Goal: Information Seeking & Learning: Learn about a topic

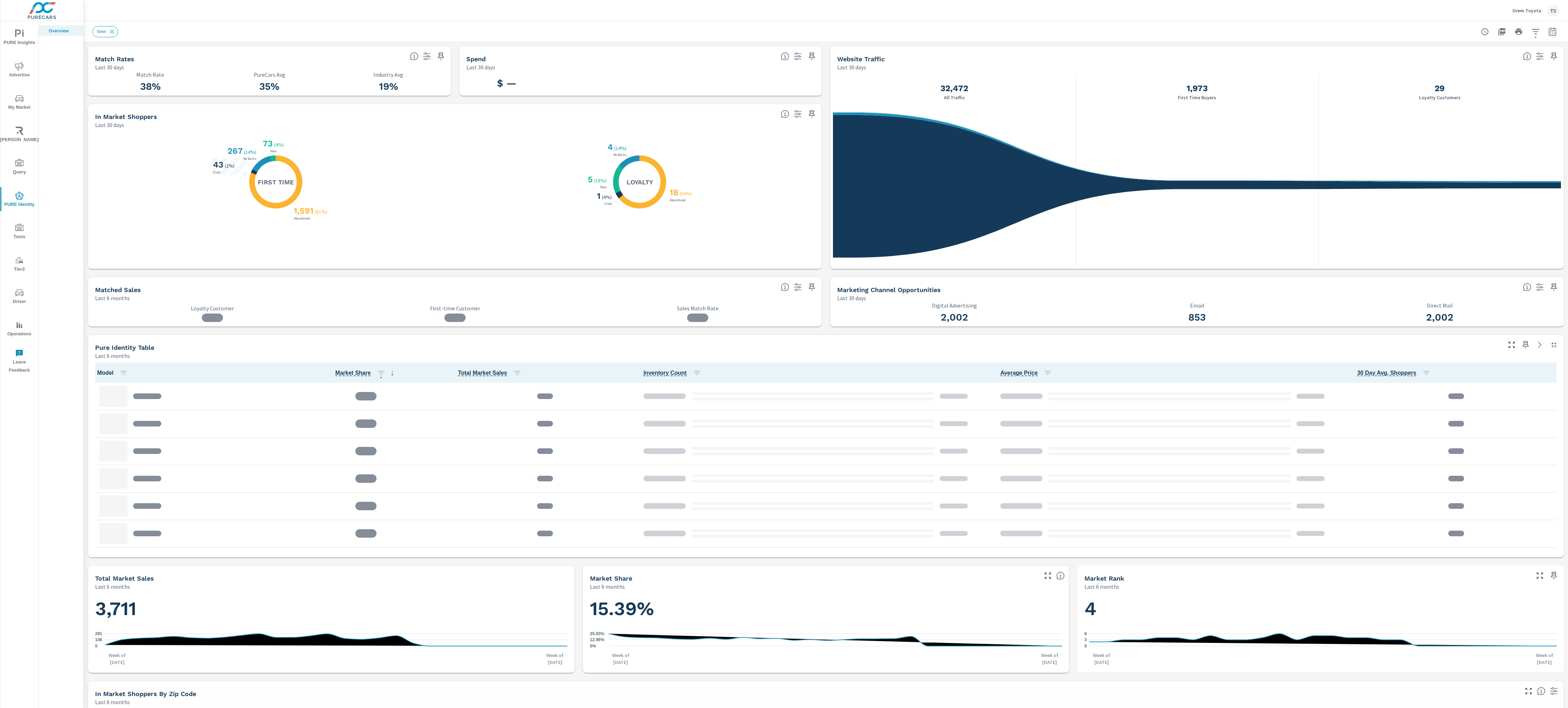
click at [1534, 34] on icon "button" at bounding box center [1536, 32] width 8 height 8
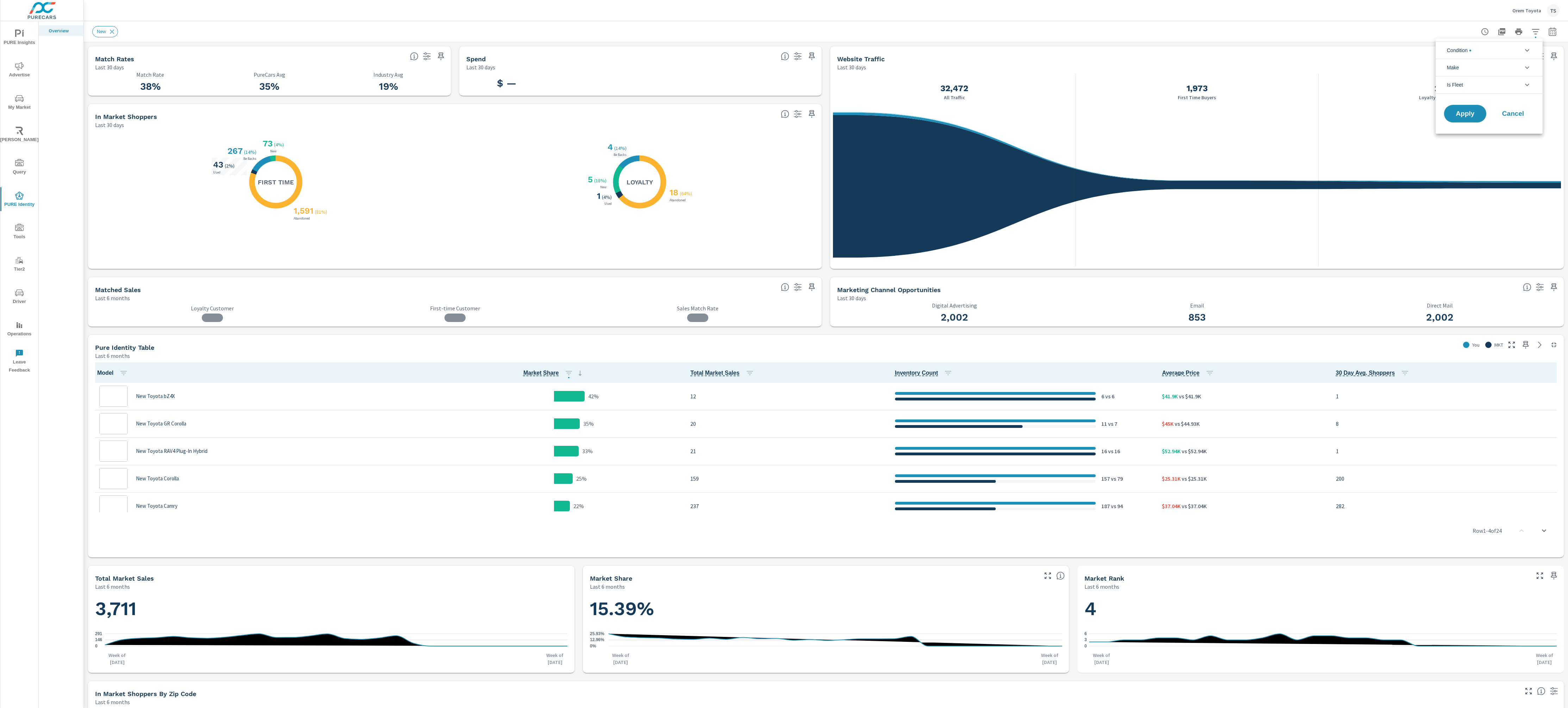
scroll to position [1, 0]
click at [1530, 8] on div at bounding box center [784, 354] width 1568 height 708
drag, startPoint x: 1530, startPoint y: 8, endPoint x: 1536, endPoint y: 10, distance: 6.3
click at [1533, 10] on div "Condition New Used Certified No Condition Make Toyota Is Fleet False True Apply…" at bounding box center [784, 354] width 1568 height 708
click at [1536, 10] on p "Orem Toyota" at bounding box center [1527, 10] width 29 height 6
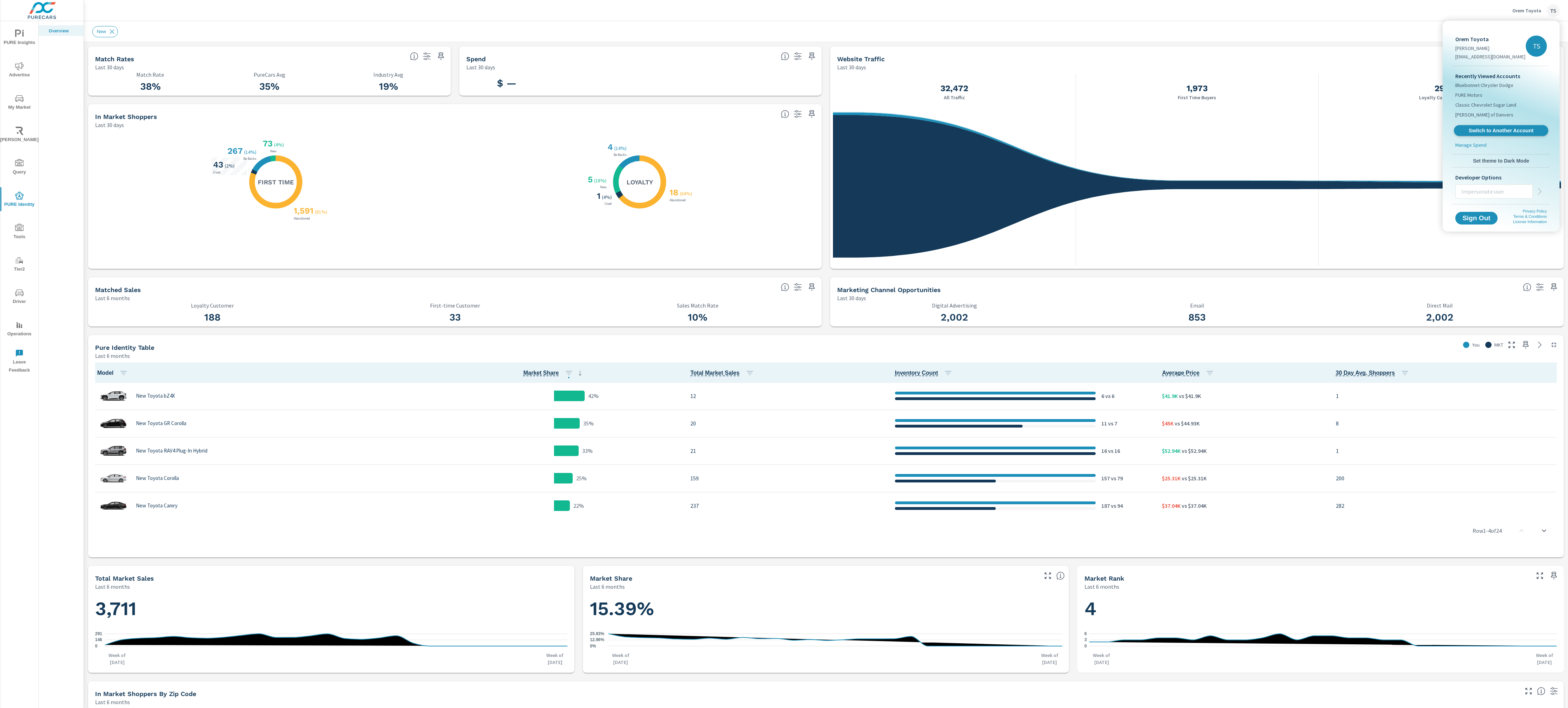
click at [1522, 131] on span "Switch to Another Account" at bounding box center [1500, 131] width 86 height 7
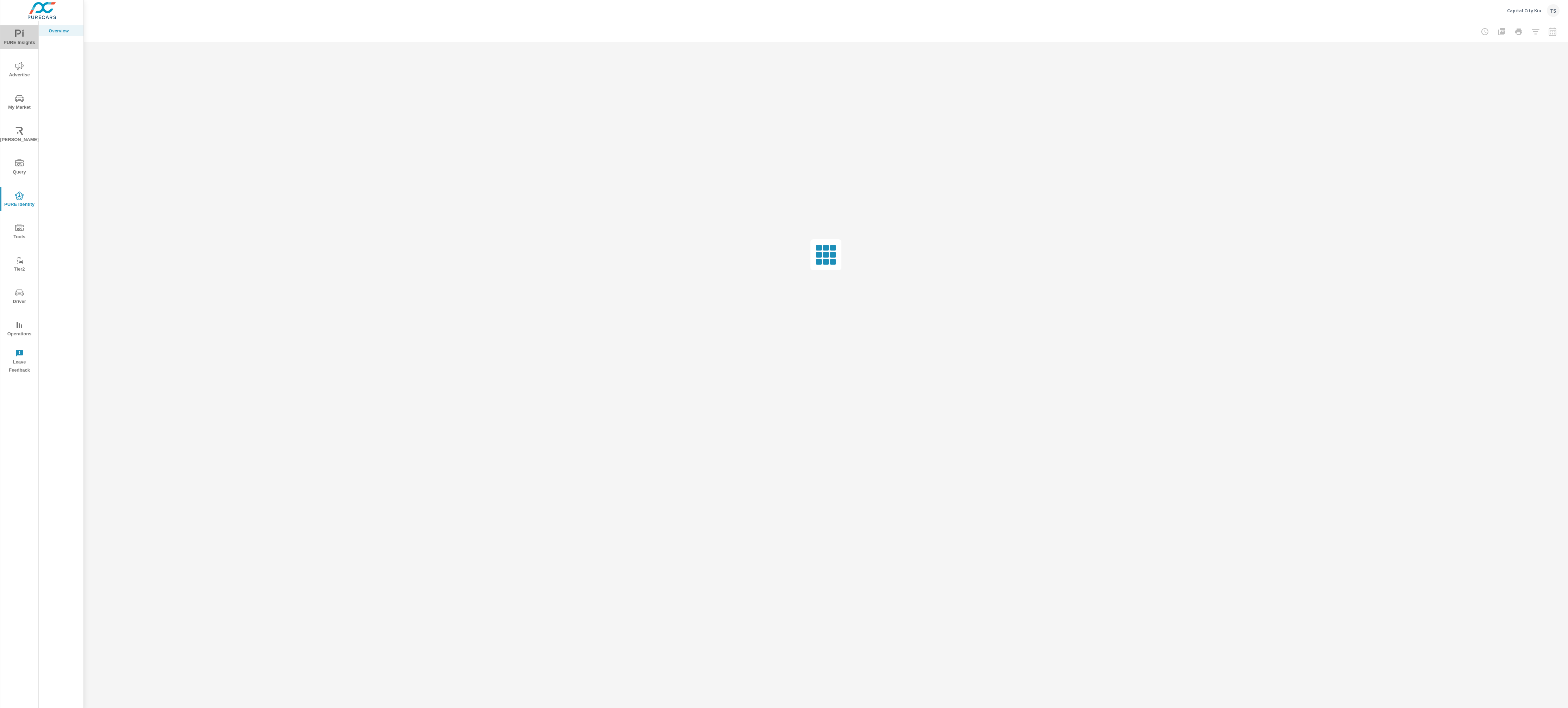
click at [23, 44] on span "PURE Insights" at bounding box center [19, 38] width 34 height 17
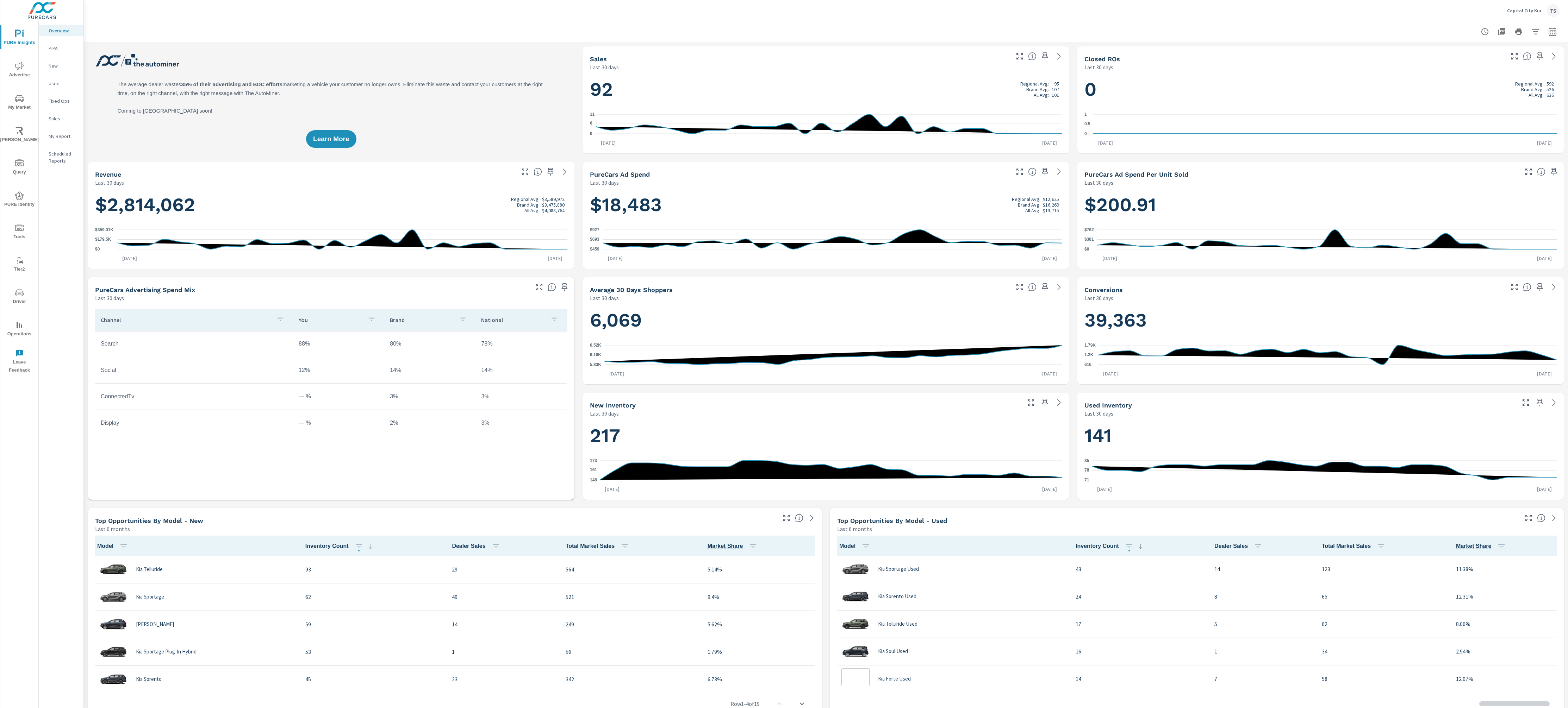
scroll to position [1, 0]
click at [22, 95] on icon "nav menu" at bounding box center [19, 99] width 8 height 8
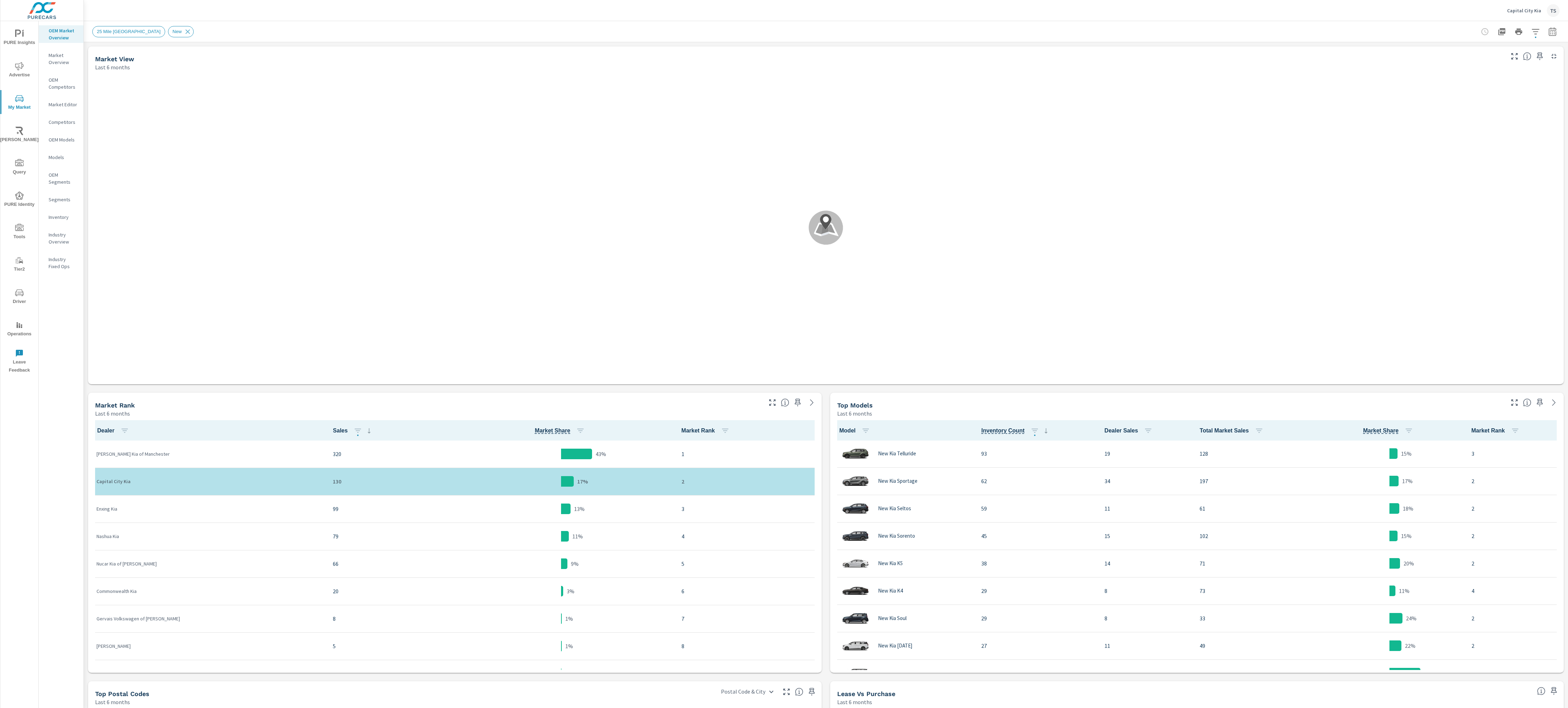
scroll to position [1, 0]
click at [28, 72] on span "Advertise" at bounding box center [19, 70] width 34 height 17
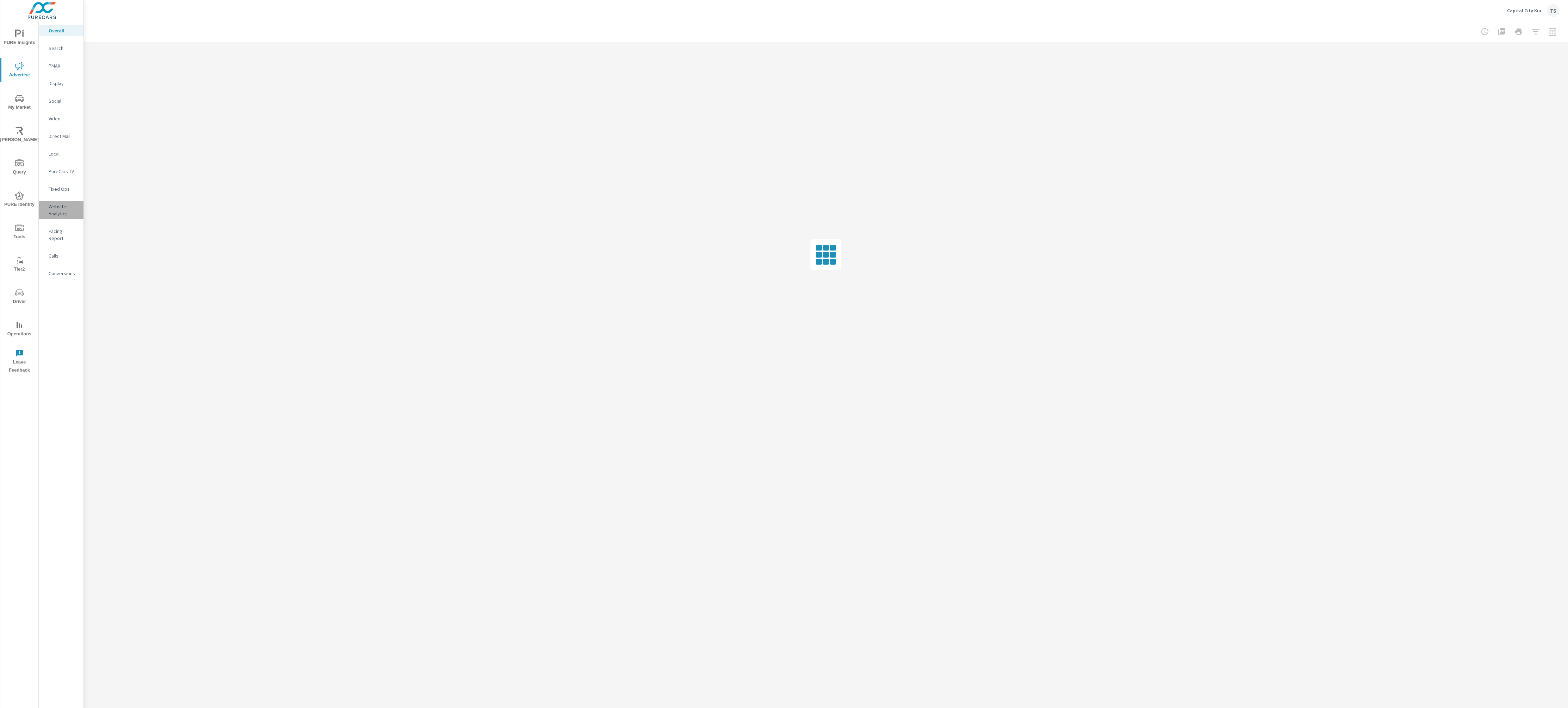
click at [59, 214] on p "Website Analytics" at bounding box center [63, 210] width 29 height 14
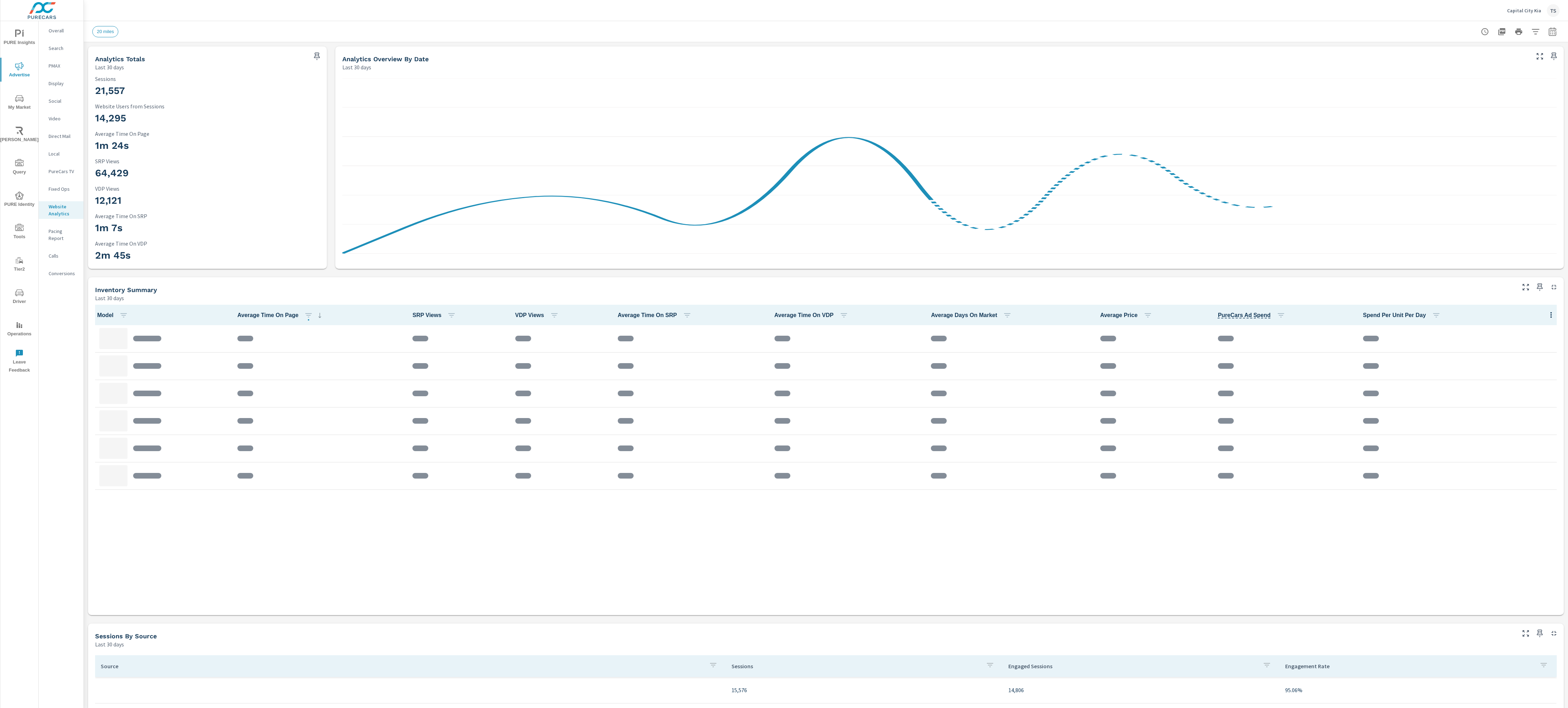
click at [1553, 314] on div at bounding box center [1551, 315] width 20 height 21
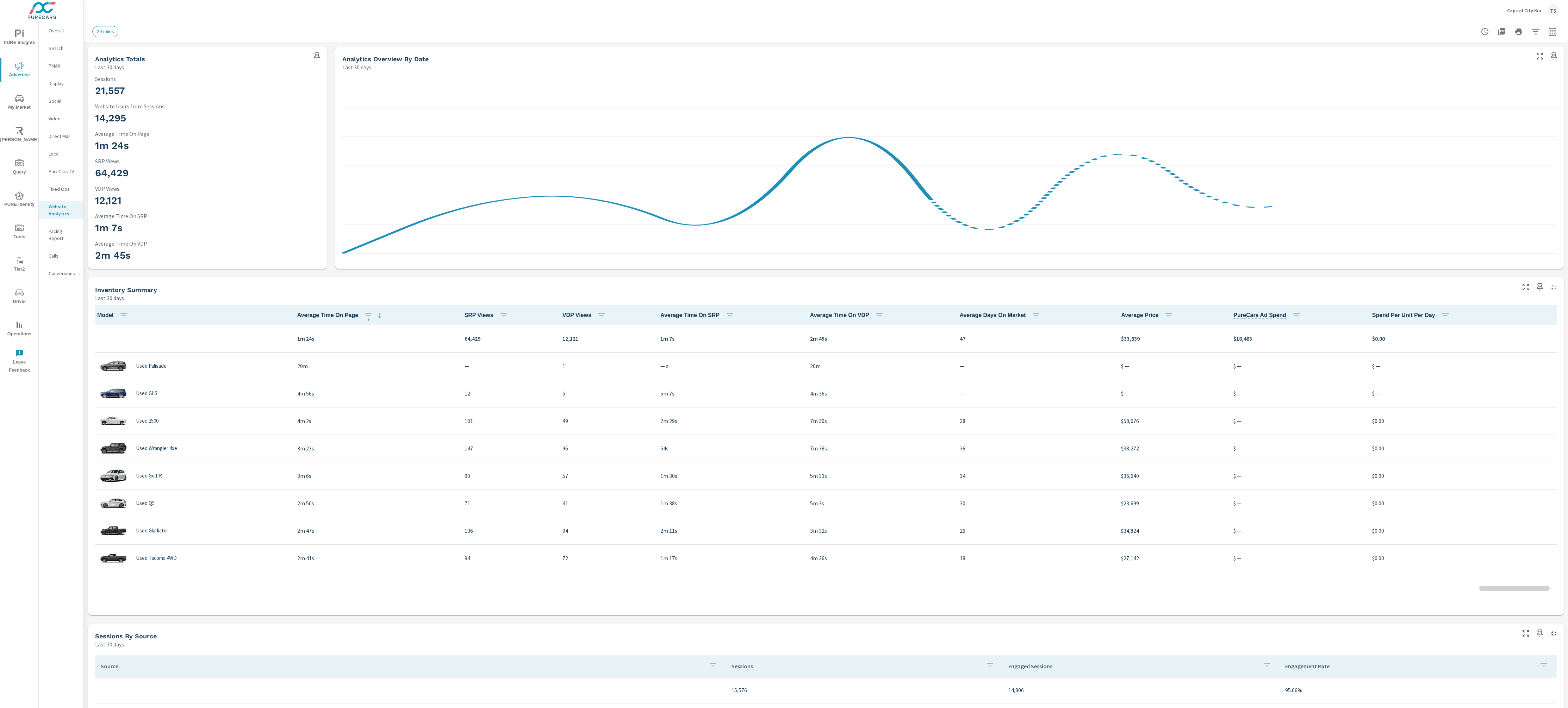
scroll to position [1, 0]
click at [22, 106] on span "My Market" at bounding box center [19, 103] width 34 height 17
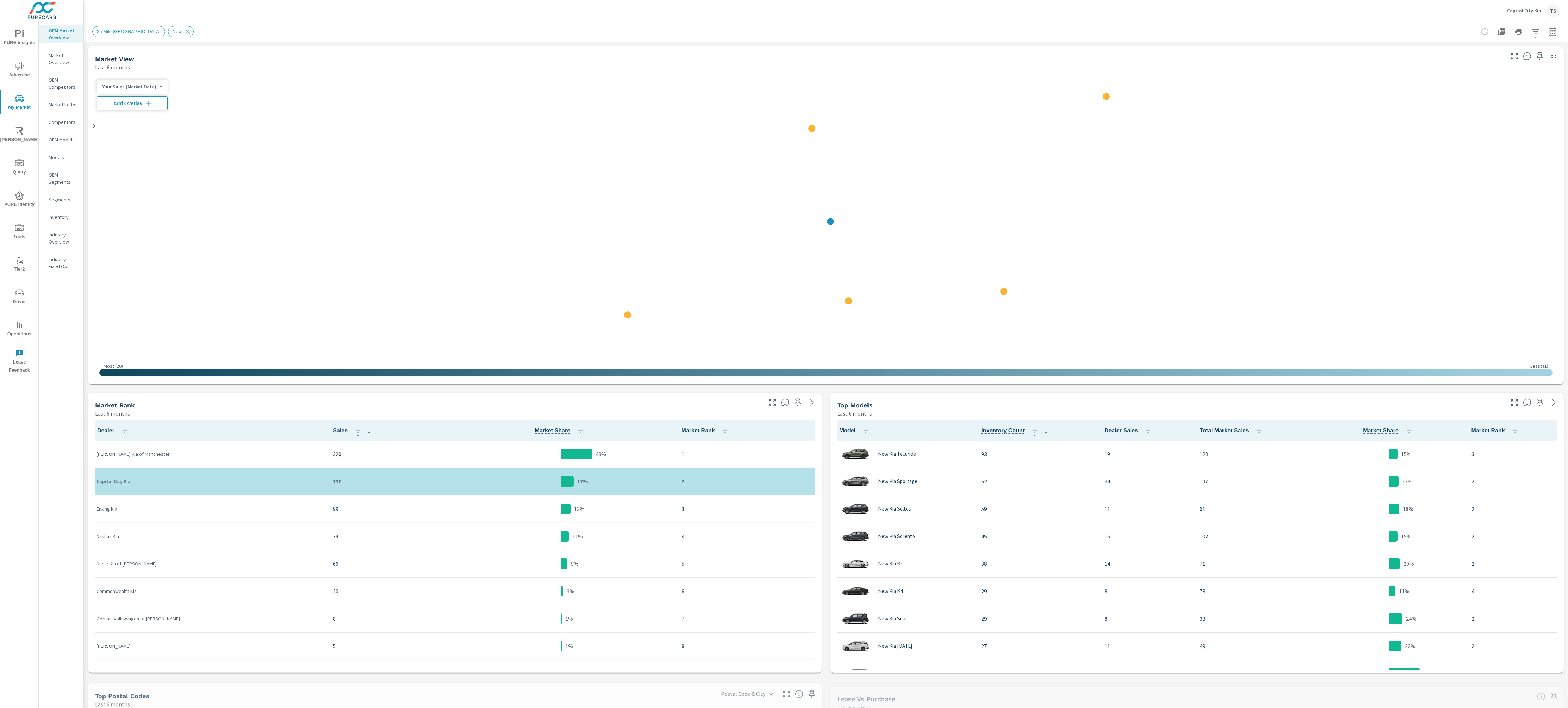
scroll to position [1, 0]
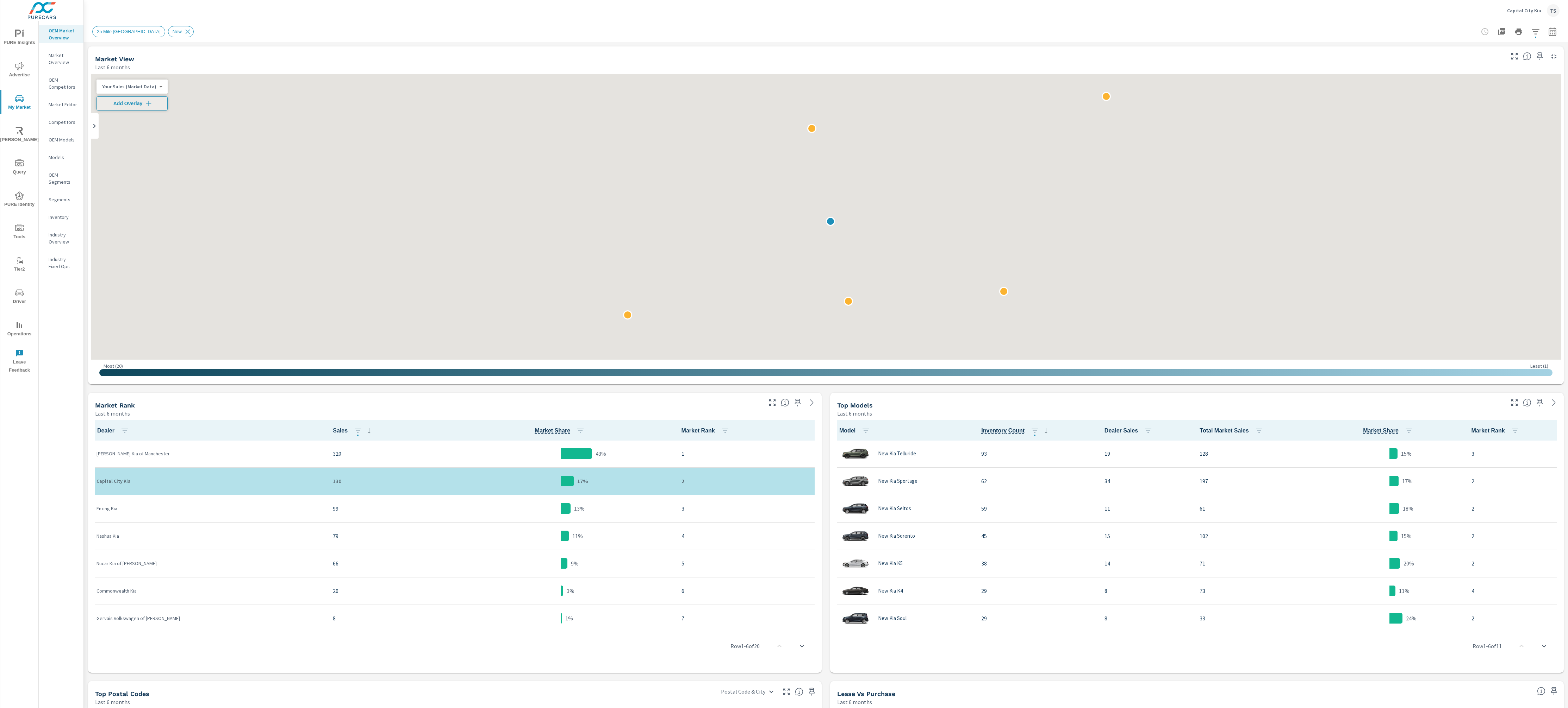
click at [68, 210] on nav "OEM Market Overview Market Overview OEM Competitors Market Editor Competitors O…" at bounding box center [61, 152] width 45 height 261
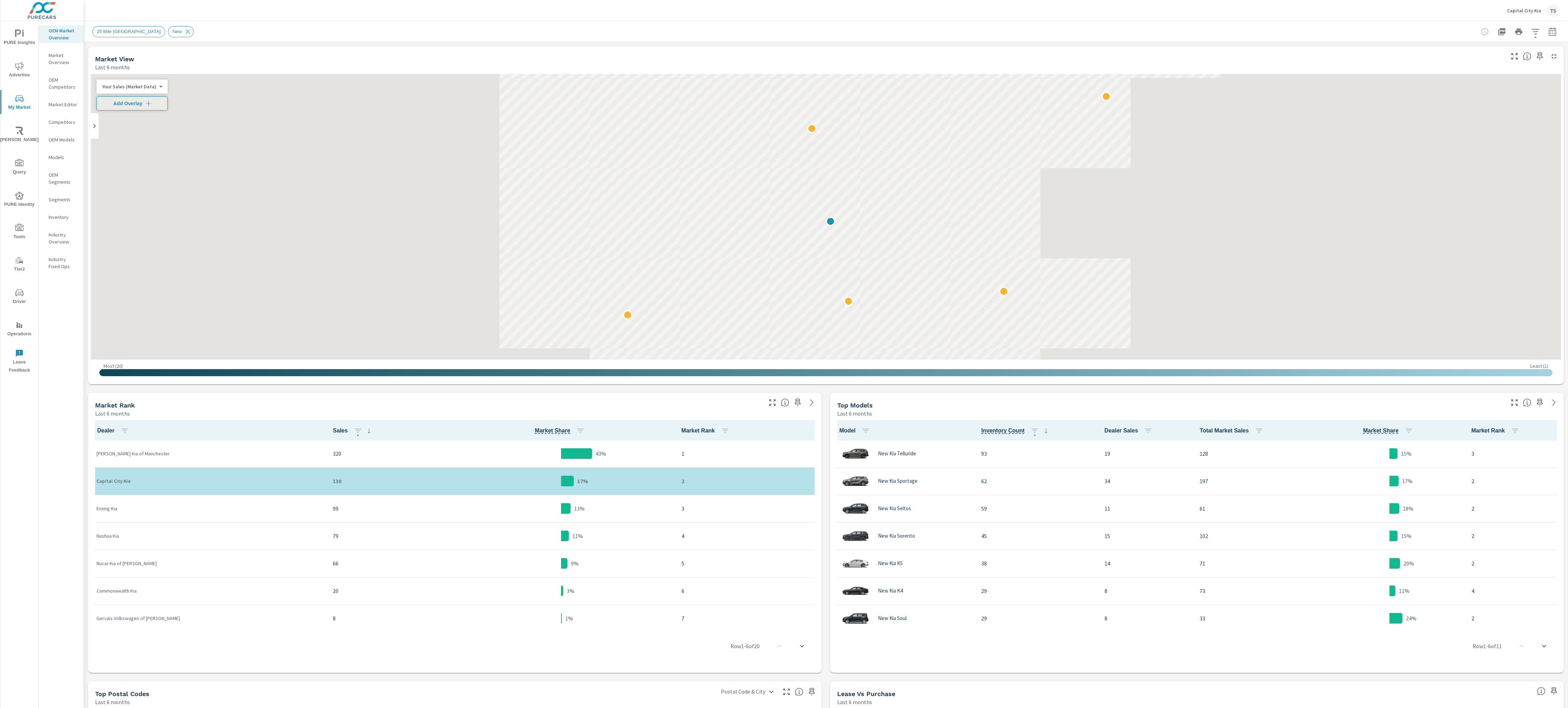
click at [68, 214] on p "Inventory" at bounding box center [63, 217] width 29 height 7
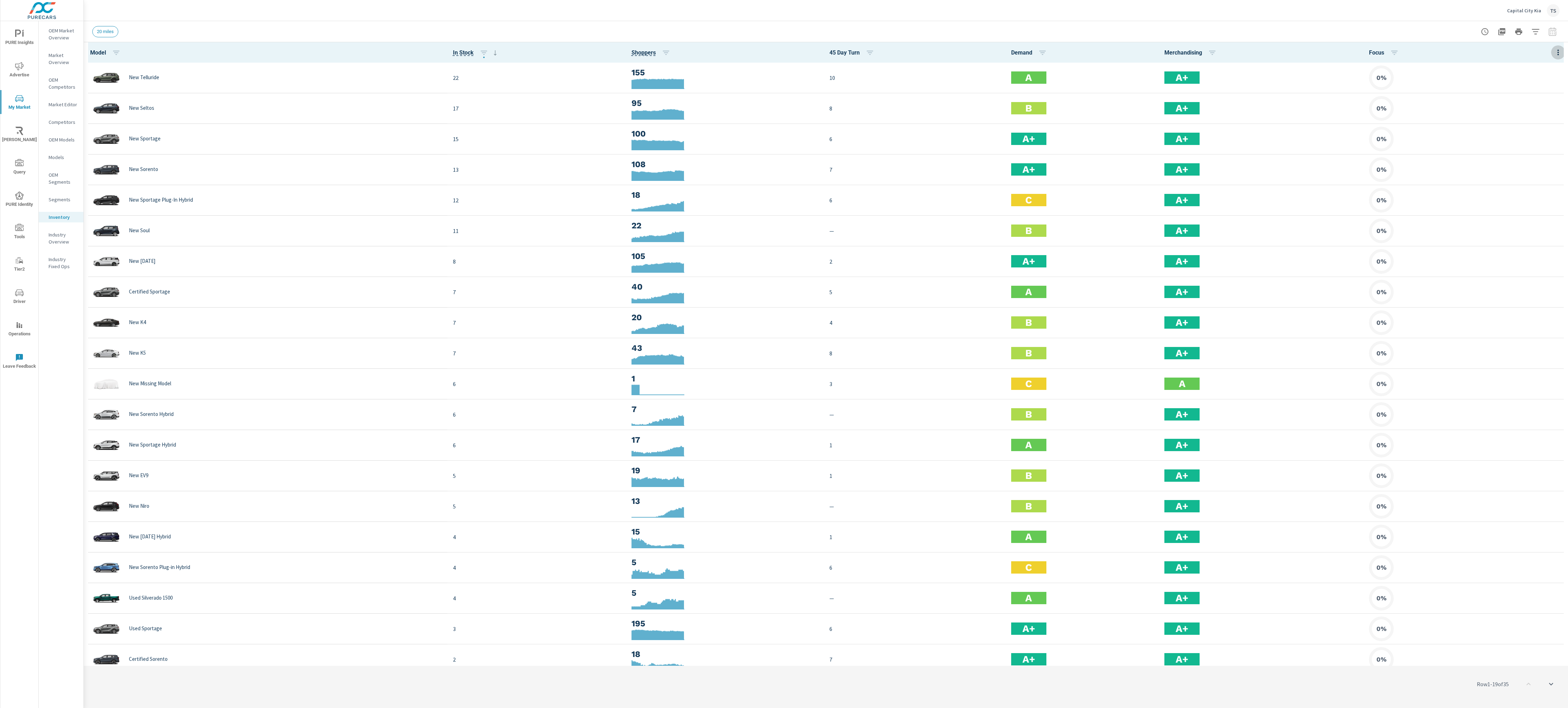
click at [1560, 52] on icon "button" at bounding box center [1558, 52] width 8 height 8
click at [1549, 130] on span "Market Comparison" at bounding box center [1536, 132] width 44 height 7
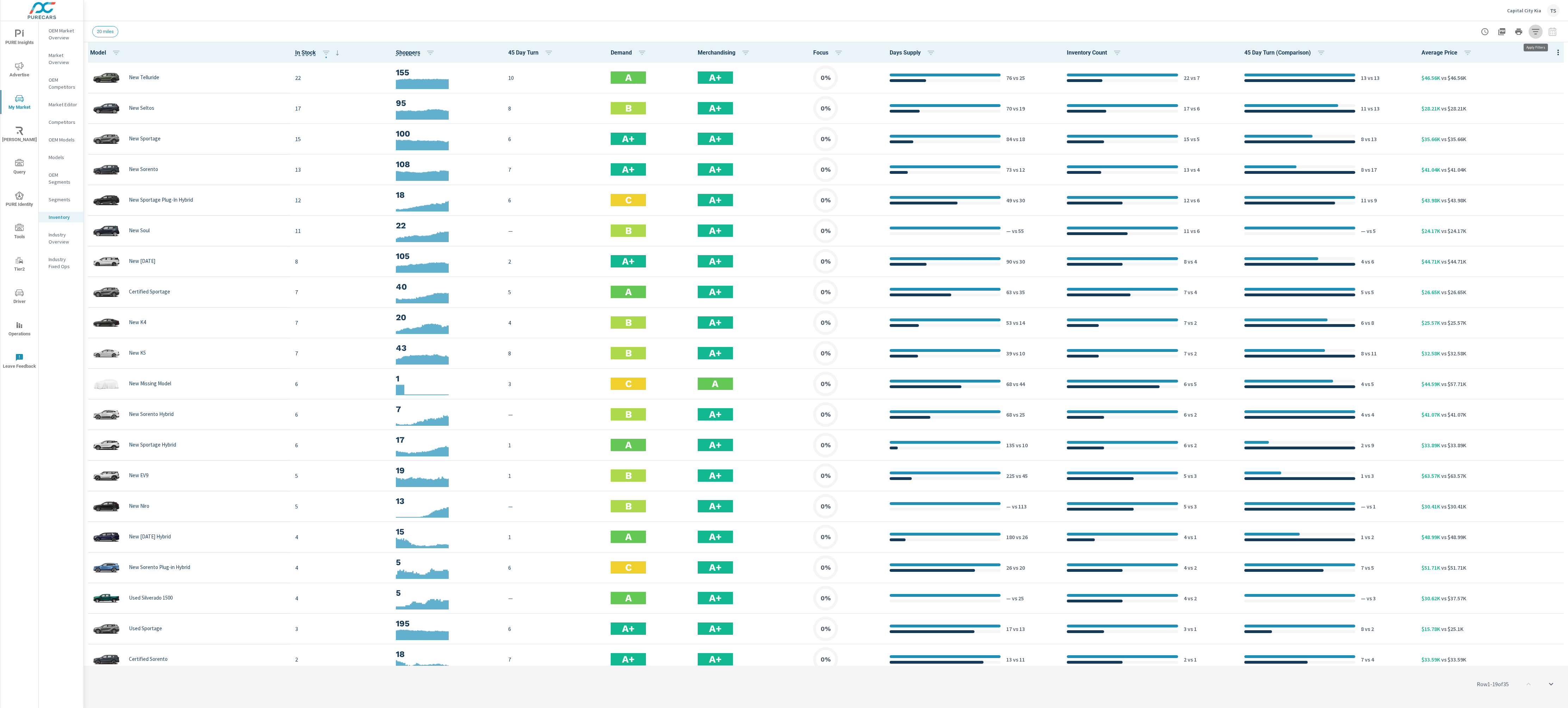
click at [1540, 30] on icon "button" at bounding box center [1536, 32] width 8 height 8
click at [1517, 63] on body "PURE Insights Advertise My Market [PERSON_NAME] Query PURE Identity Tools Tier2…" at bounding box center [784, 354] width 1568 height 708
click at [1515, 88] on li "40 miles" at bounding box center [1489, 82] width 86 height 11
type Distance "40"
click at [1469, 145] on div "Apply Cancel" at bounding box center [1489, 137] width 107 height 37
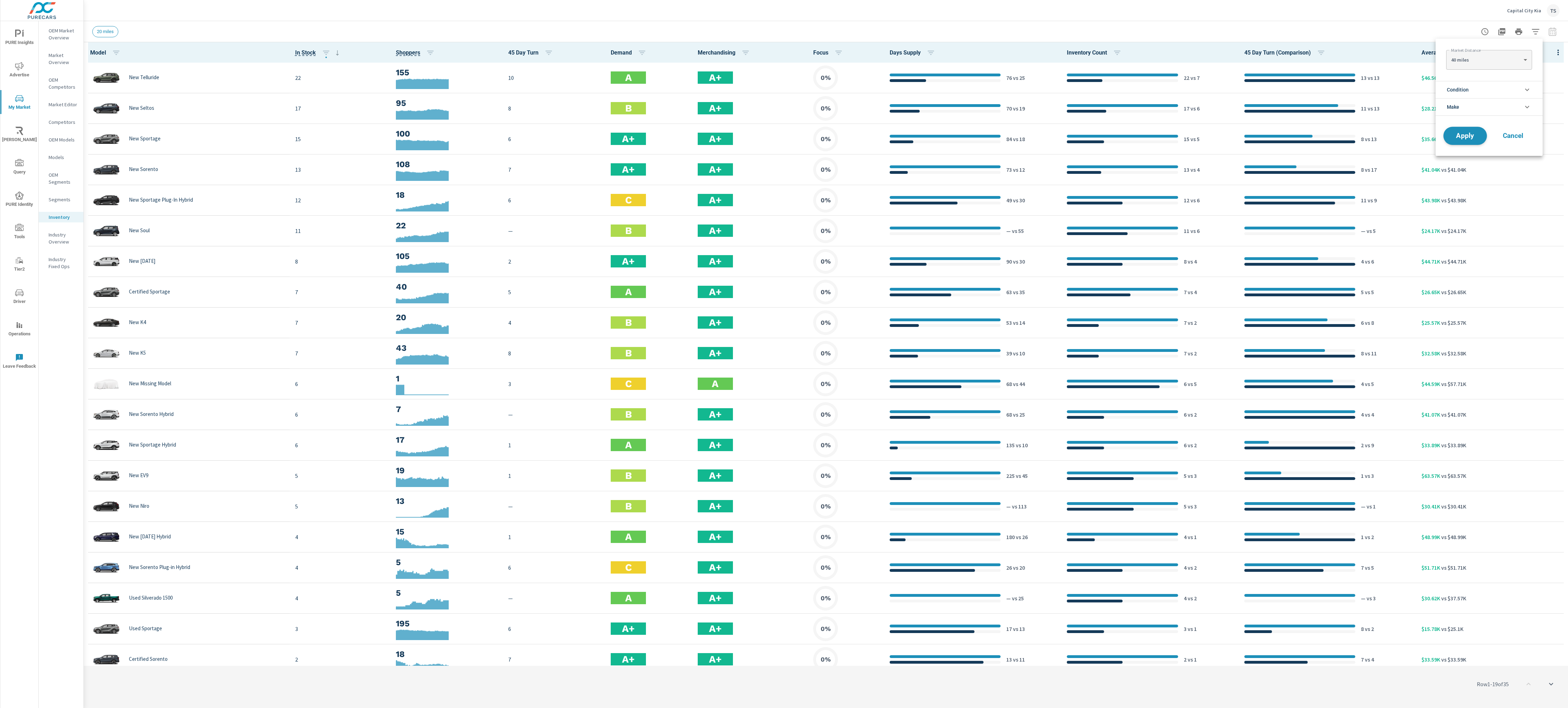
click at [1471, 137] on span "Apply" at bounding box center [1465, 136] width 29 height 7
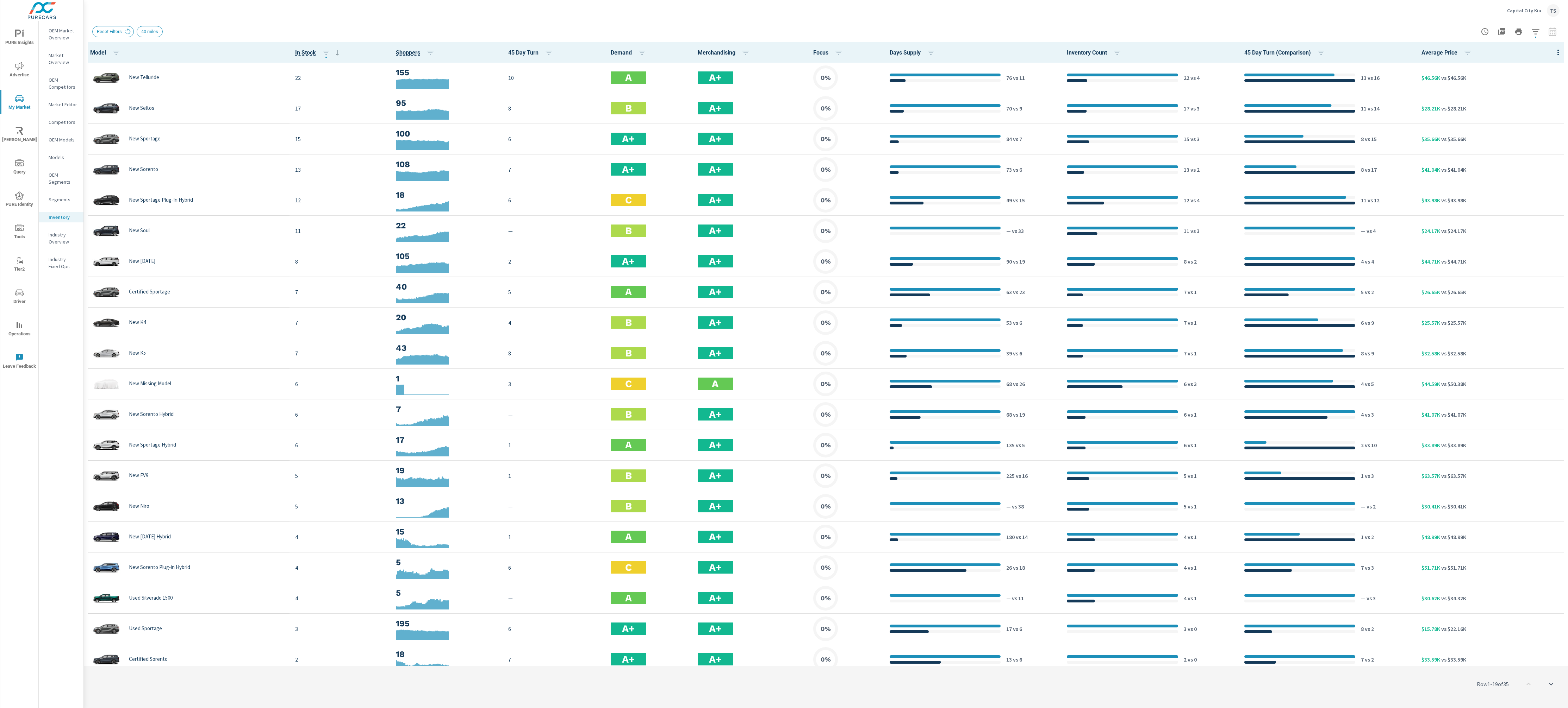
click at [1529, 25] on button "button" at bounding box center [1536, 32] width 14 height 14
click at [1533, 27] on body "PURE Insights Advertise My Market [PERSON_NAME] Query PURE Identity Tools Tier2…" at bounding box center [784, 354] width 1568 height 708
click at [1514, 103] on li "Make" at bounding box center [1489, 107] width 107 height 18
click at [1491, 137] on span "Kia" at bounding box center [1497, 140] width 77 height 8
drag, startPoint x: 1491, startPoint y: 87, endPoint x: 1489, endPoint y: 94, distance: 7.3
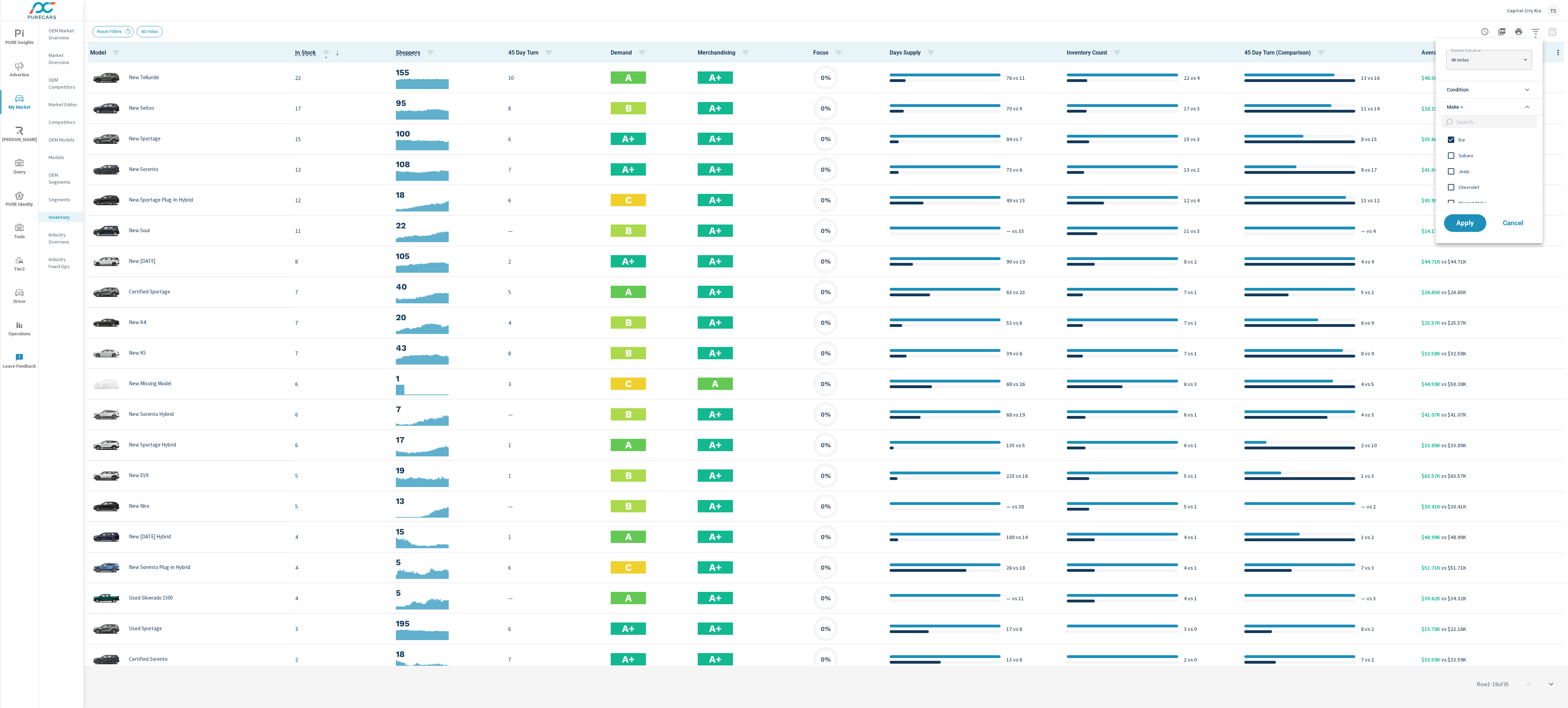
click at [1491, 87] on li "Condition" at bounding box center [1489, 89] width 107 height 17
click at [1487, 110] on span "New" at bounding box center [1497, 106] width 77 height 8
click at [1455, 285] on span "Apply" at bounding box center [1465, 287] width 29 height 7
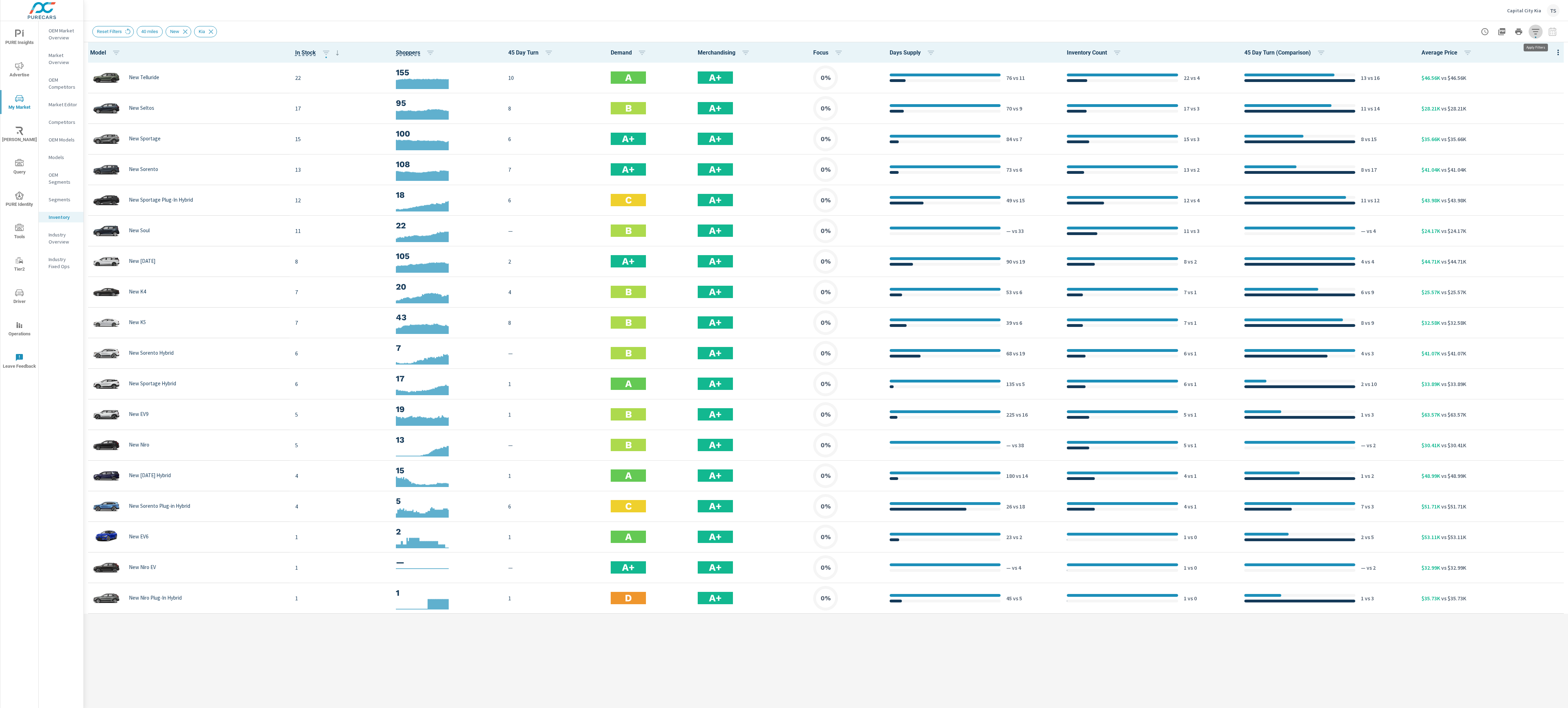
click at [1538, 34] on icon "button" at bounding box center [1536, 32] width 8 height 8
click at [1519, 61] on body "PURE Insights Advertise My Market [PERSON_NAME] Query PURE Identity Tools Tier2…" at bounding box center [784, 354] width 1568 height 708
click at [1506, 81] on li "100 miles" at bounding box center [1489, 82] width 86 height 11
type Distance "100"
click at [1454, 161] on button "Apply" at bounding box center [1465, 153] width 43 height 19
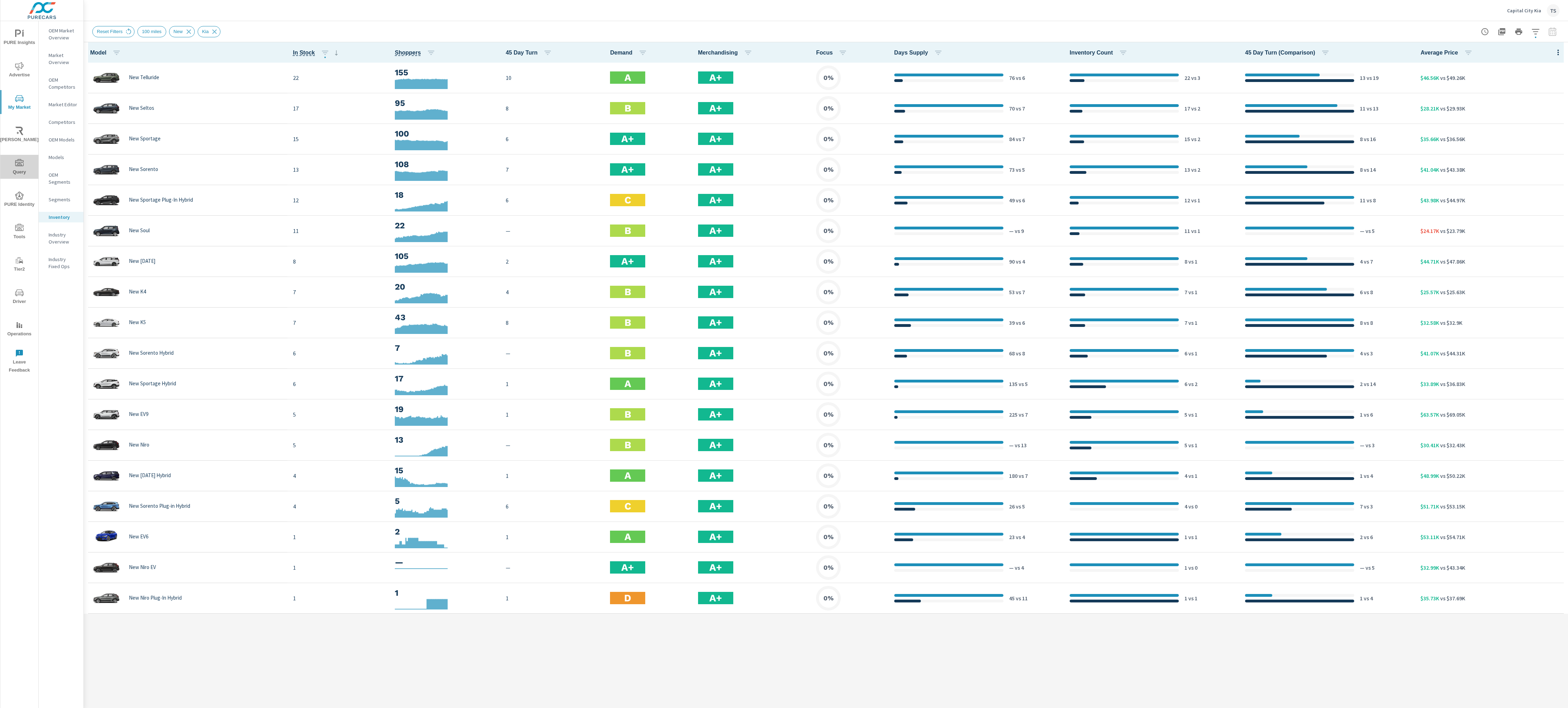
click at [17, 164] on icon "nav menu" at bounding box center [19, 163] width 8 height 7
